Goal: Use online tool/utility: Utilize a website feature to perform a specific function

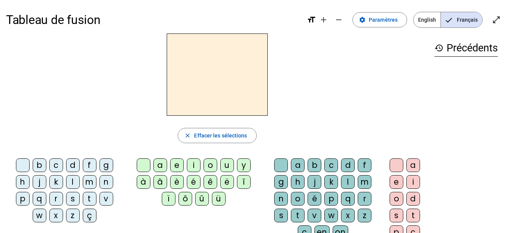
click at [72, 198] on div "s" at bounding box center [73, 198] width 14 height 14
click at [228, 168] on div "u" at bounding box center [227, 165] width 14 height 14
click at [40, 161] on div "b" at bounding box center [40, 165] width 14 height 14
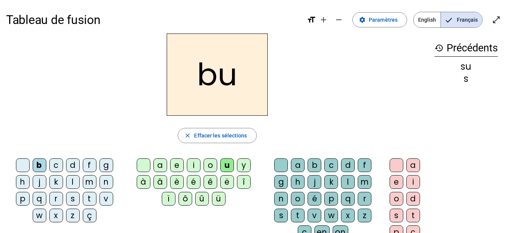
click at [78, 181] on div "l" at bounding box center [73, 182] width 14 height 14
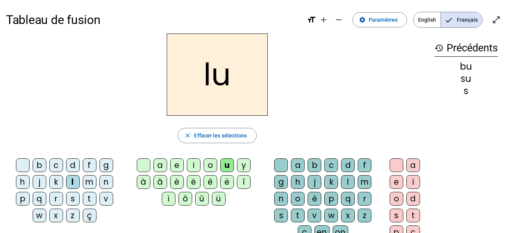
click at [70, 165] on div "d" at bounding box center [73, 165] width 14 height 14
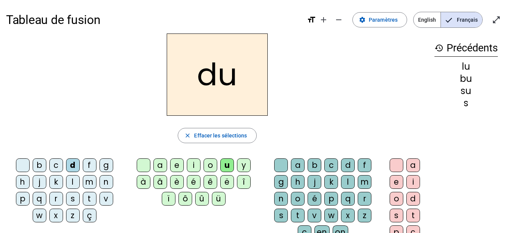
click at [92, 196] on div "t" at bounding box center [90, 198] width 14 height 14
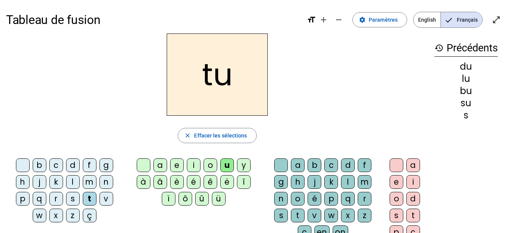
click at [161, 163] on div "a" at bounding box center [160, 165] width 14 height 14
click at [74, 198] on div "s" at bounding box center [73, 198] width 14 height 14
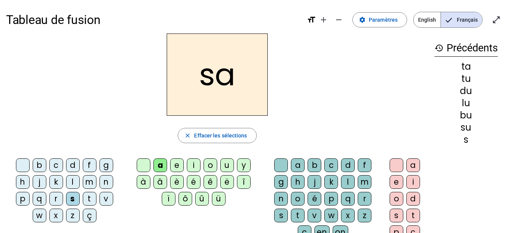
click at [90, 183] on div "m" at bounding box center [90, 182] width 14 height 14
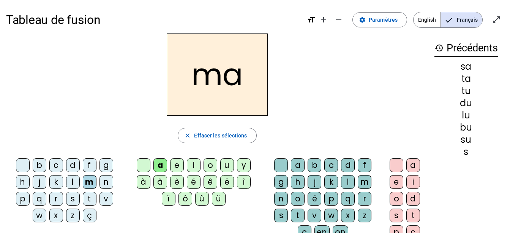
click at [73, 180] on div "l" at bounding box center [73, 182] width 14 height 14
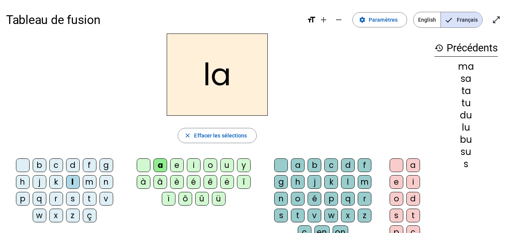
click at [173, 165] on div "e" at bounding box center [177, 165] width 14 height 14
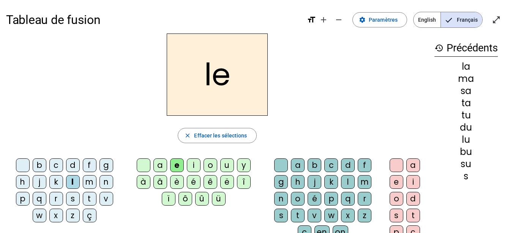
click at [72, 198] on div "s" at bounding box center [73, 198] width 14 height 14
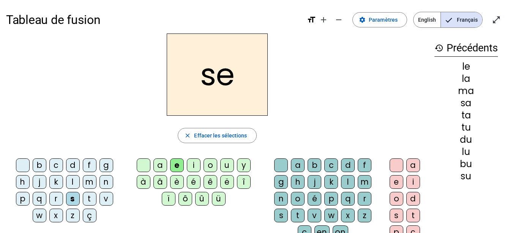
click at [191, 163] on div "i" at bounding box center [194, 165] width 14 height 14
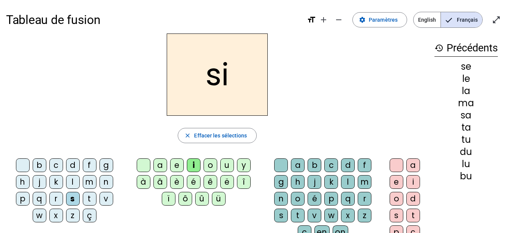
click at [108, 183] on div "n" at bounding box center [107, 182] width 14 height 14
